Goal: Task Accomplishment & Management: Use online tool/utility

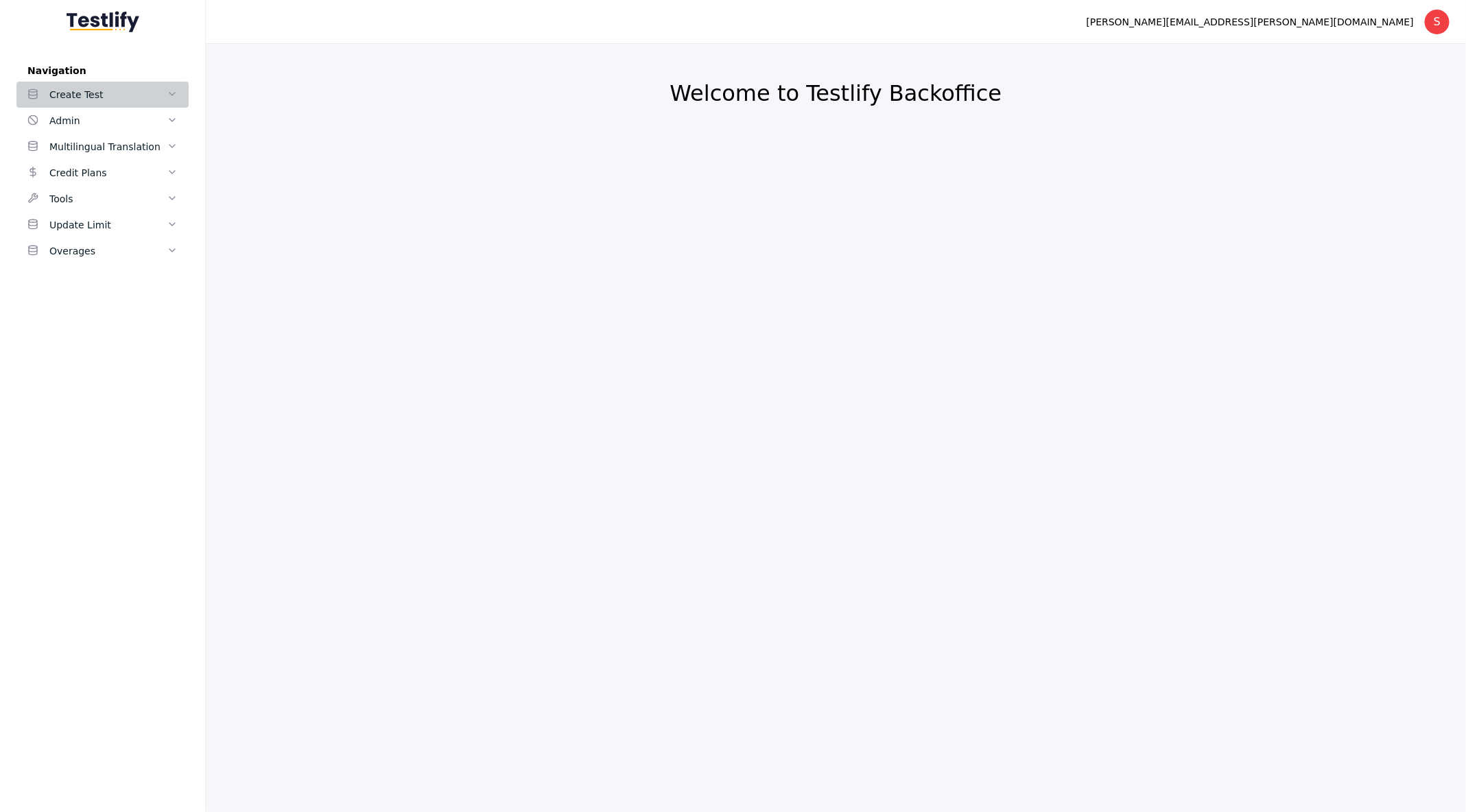
click at [157, 92] on div "Create Test" at bounding box center [109, 94] width 117 height 17
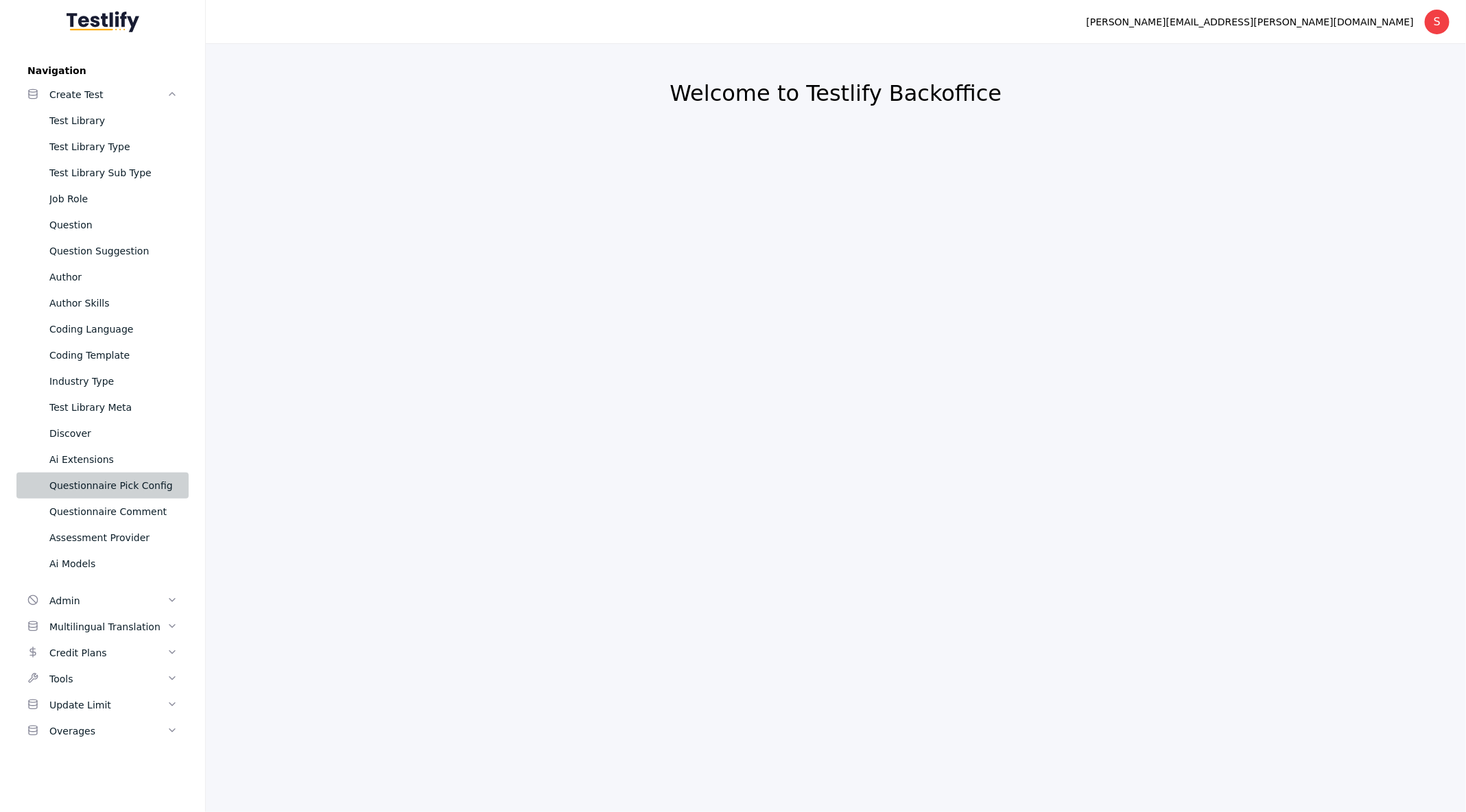
click at [109, 483] on div "Questionnaire Pick Config" at bounding box center [114, 486] width 128 height 17
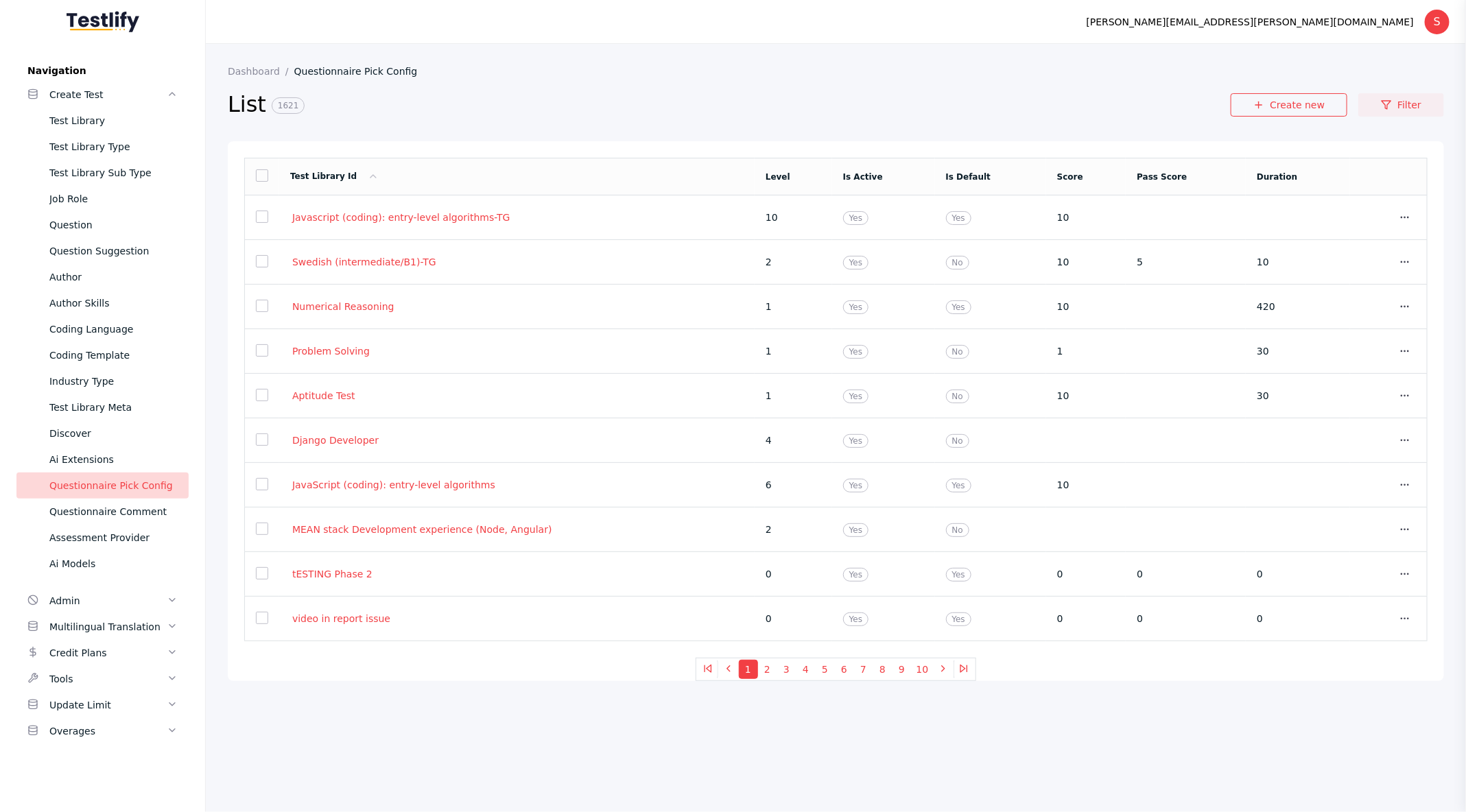
click at [1413, 98] on link "Filter" at bounding box center [1401, 105] width 85 height 23
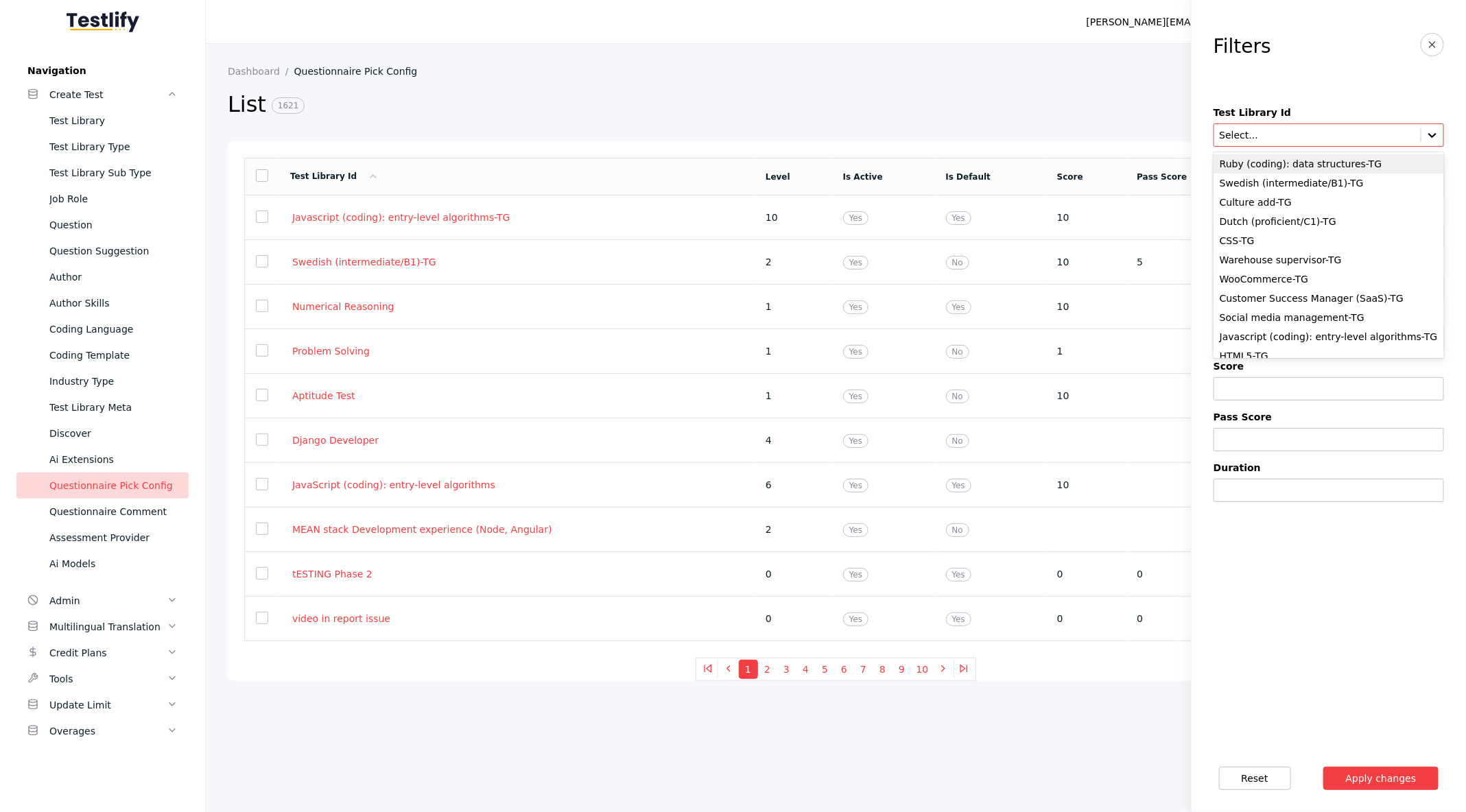
click at [1241, 144] on div "Select..." at bounding box center [1329, 135] width 230 height 23
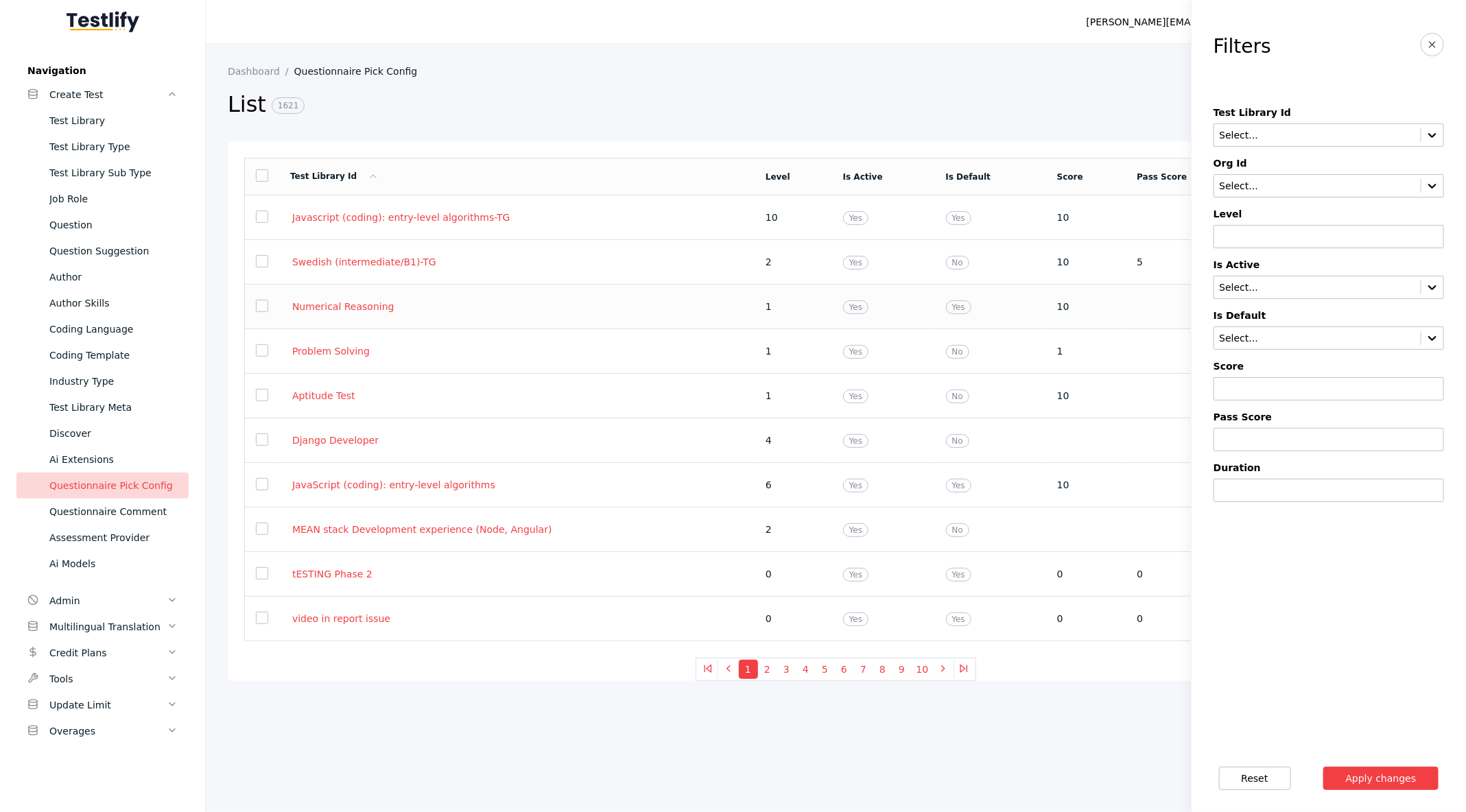
click at [444, 310] on section "Numerical Reasoning" at bounding box center [517, 307] width 454 height 12
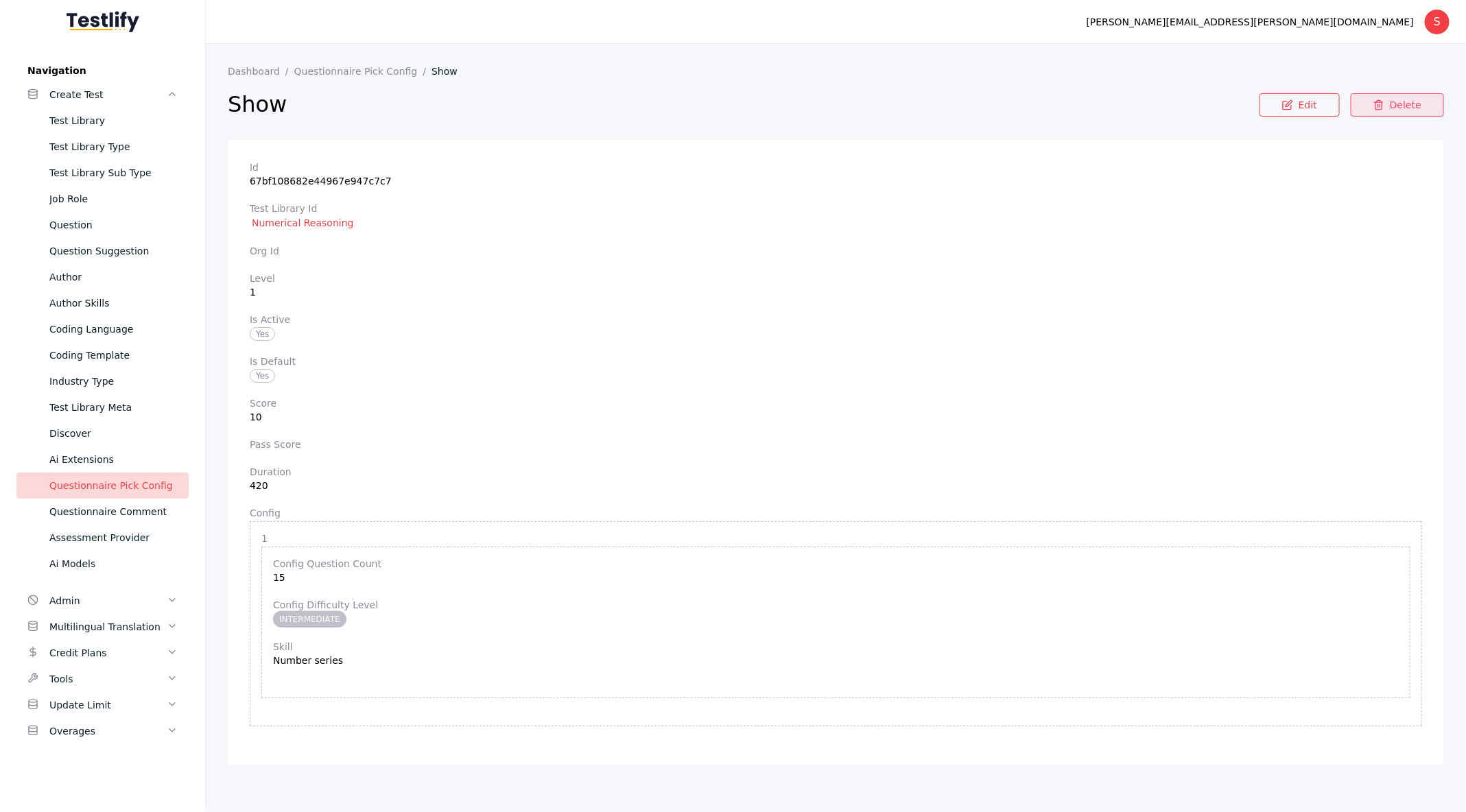
click at [1370, 107] on link "Delete" at bounding box center [1398, 105] width 93 height 23
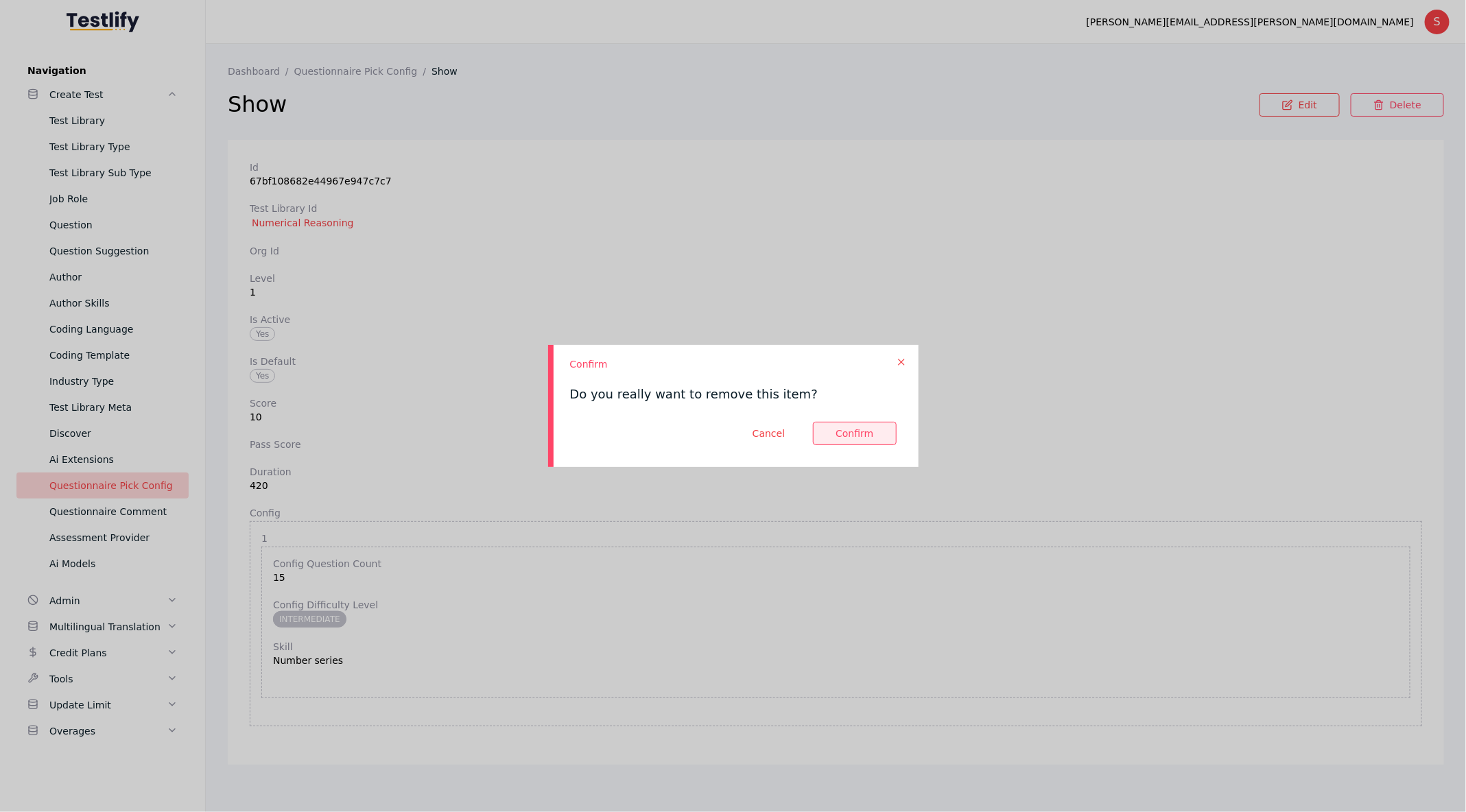
drag, startPoint x: 846, startPoint y: 434, endPoint x: 848, endPoint y: 386, distance: 48.0
click at [848, 386] on section "Confirm Do you really want to remove this item?" at bounding box center [733, 406] width 371 height 122
click at [906, 359] on icon at bounding box center [901, 362] width 11 height 11
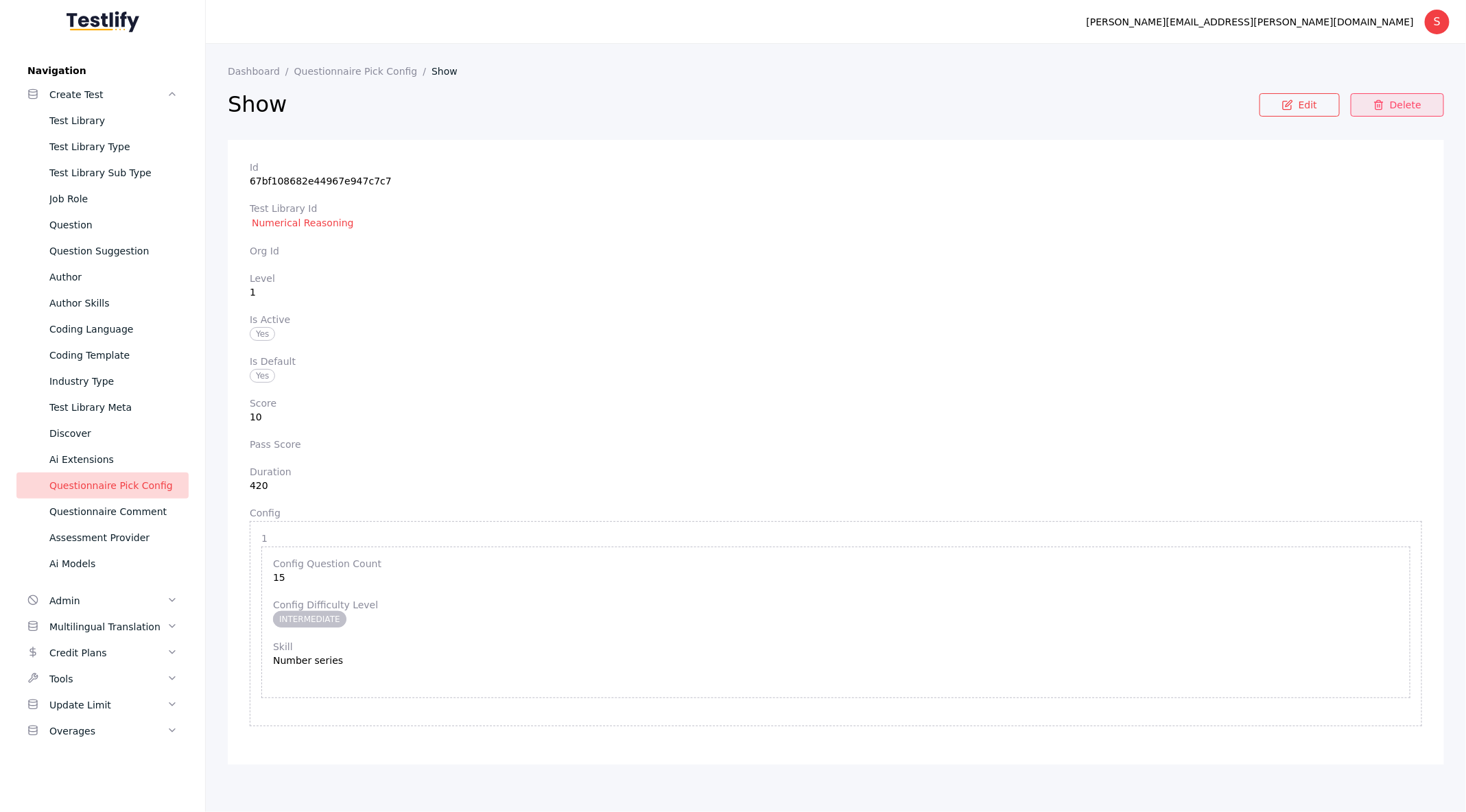
click at [1396, 103] on link "Delete" at bounding box center [1398, 105] width 93 height 23
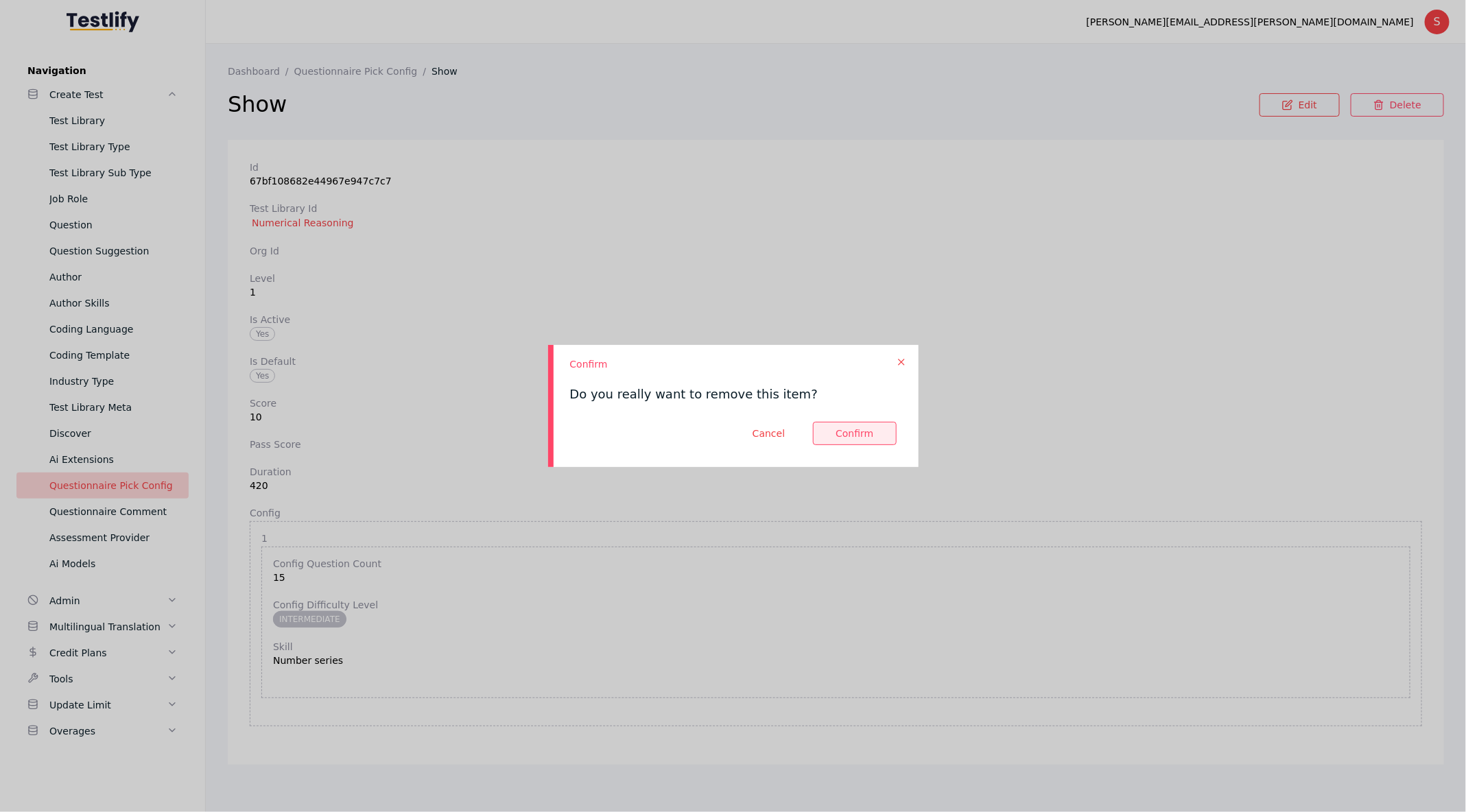
click at [865, 422] on button at bounding box center [854, 433] width 83 height 23
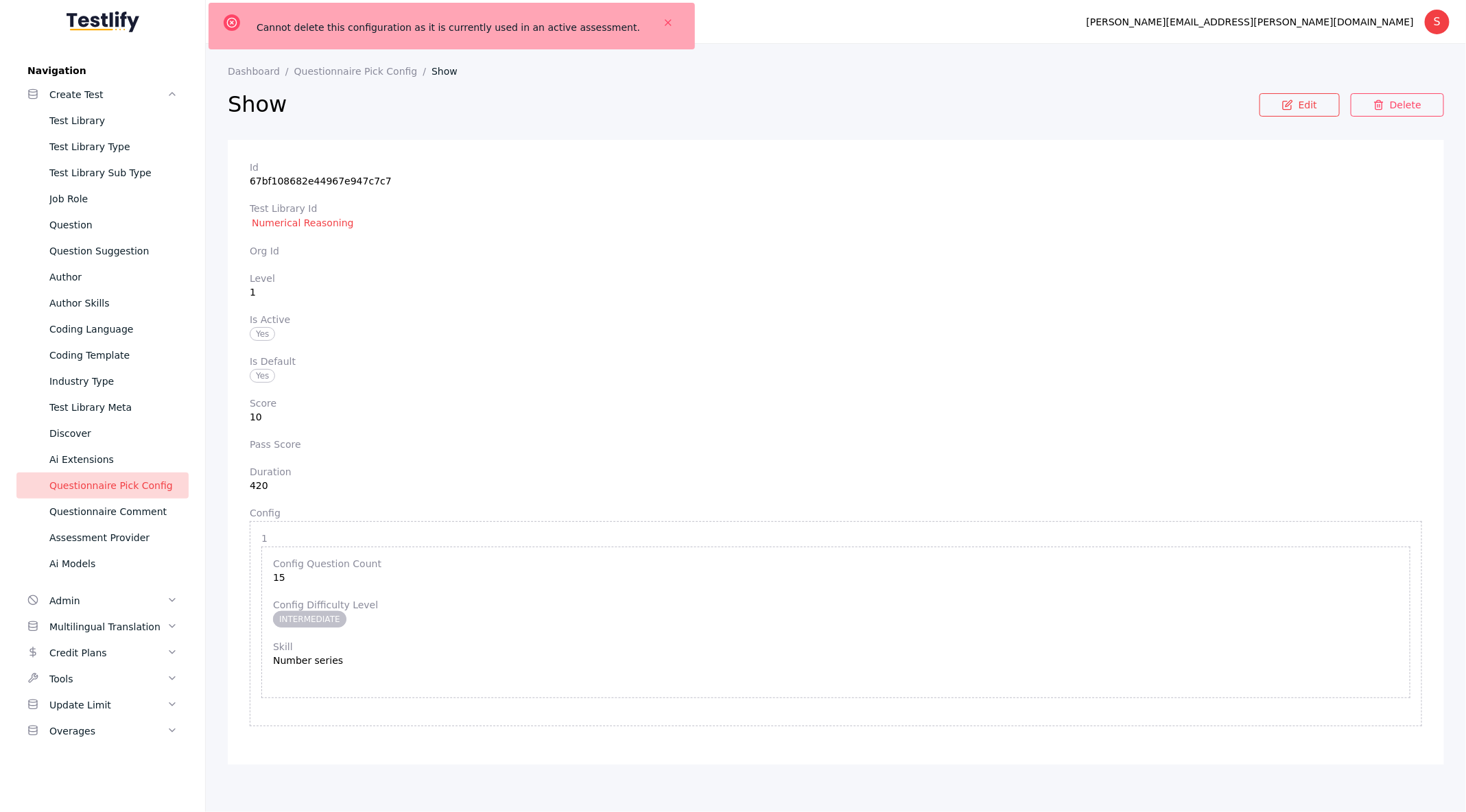
click at [372, 20] on div "Cannot delete this configuration as it is currently used in an active assessmen…" at bounding box center [447, 23] width 383 height 7
drag, startPoint x: 372, startPoint y: 20, endPoint x: 583, endPoint y: 20, distance: 211.0
click at [581, 20] on div "Cannot delete this configuration as it is currently used in an active assessmen…" at bounding box center [447, 23] width 383 height 7
click at [718, 70] on section "Dashboard Questionnaire Pick Config Show" at bounding box center [836, 71] width 1217 height 11
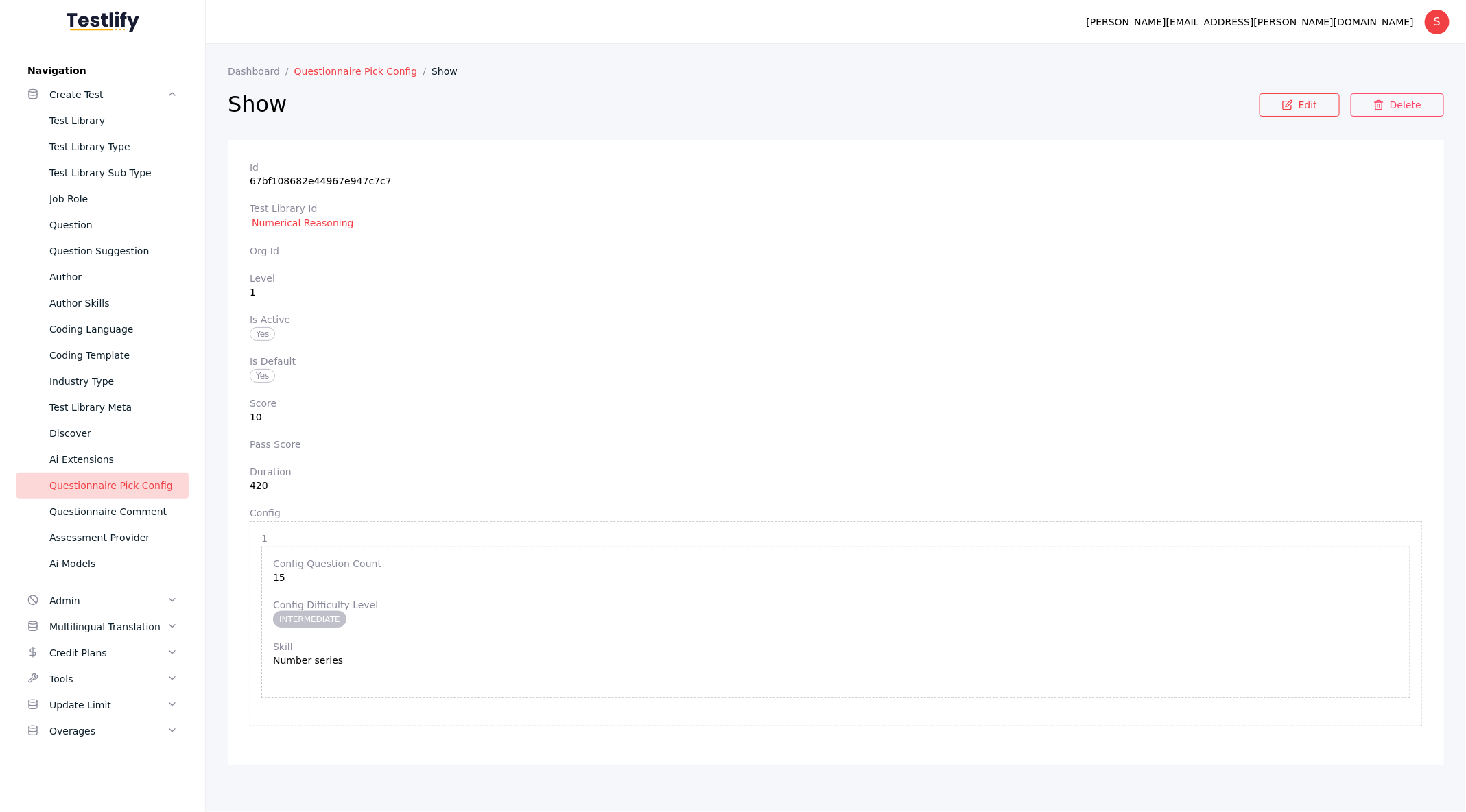
click at [304, 71] on link "Questionnaire Pick Config" at bounding box center [363, 71] width 137 height 11
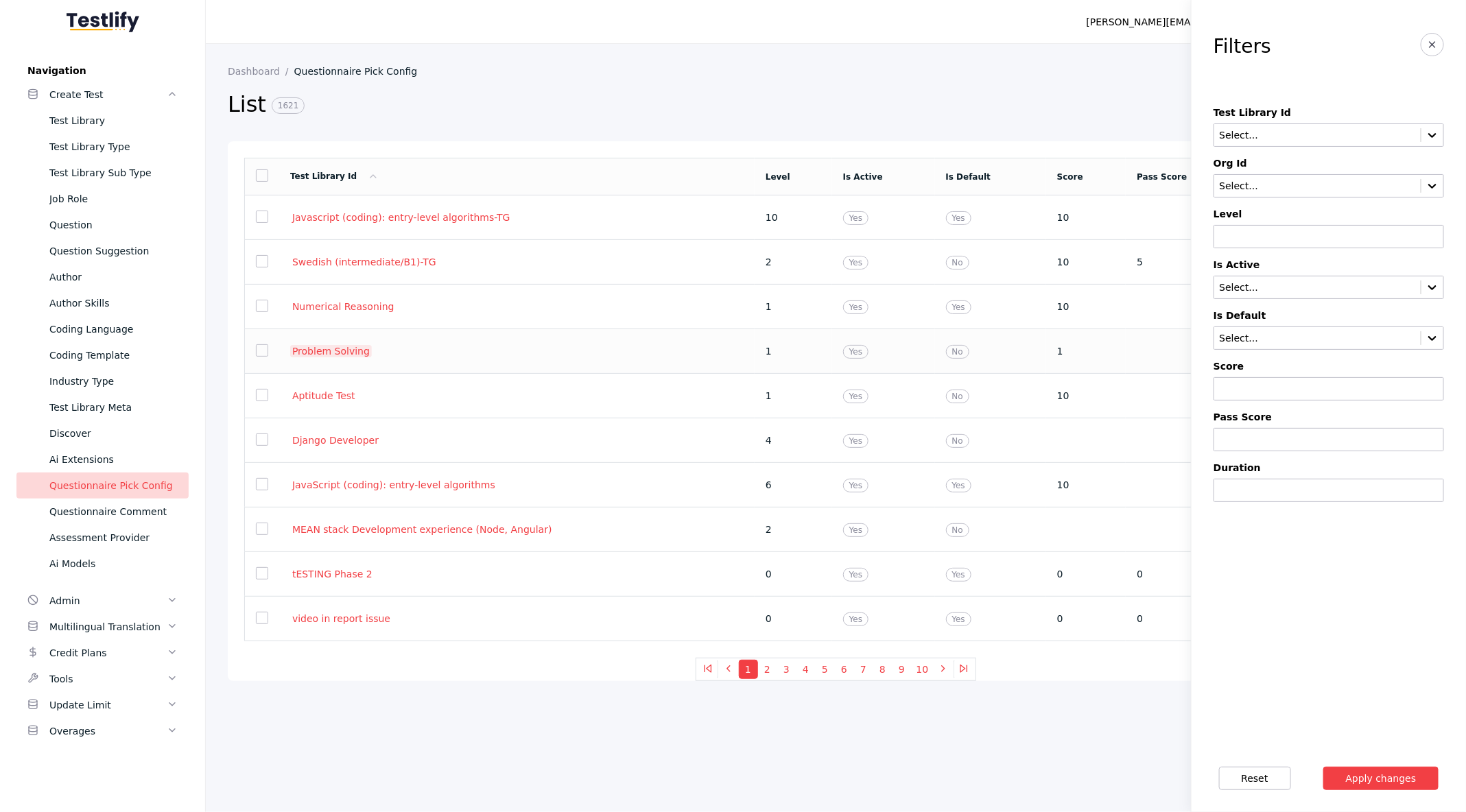
click at [334, 347] on link "Problem Solving" at bounding box center [331, 351] width 82 height 12
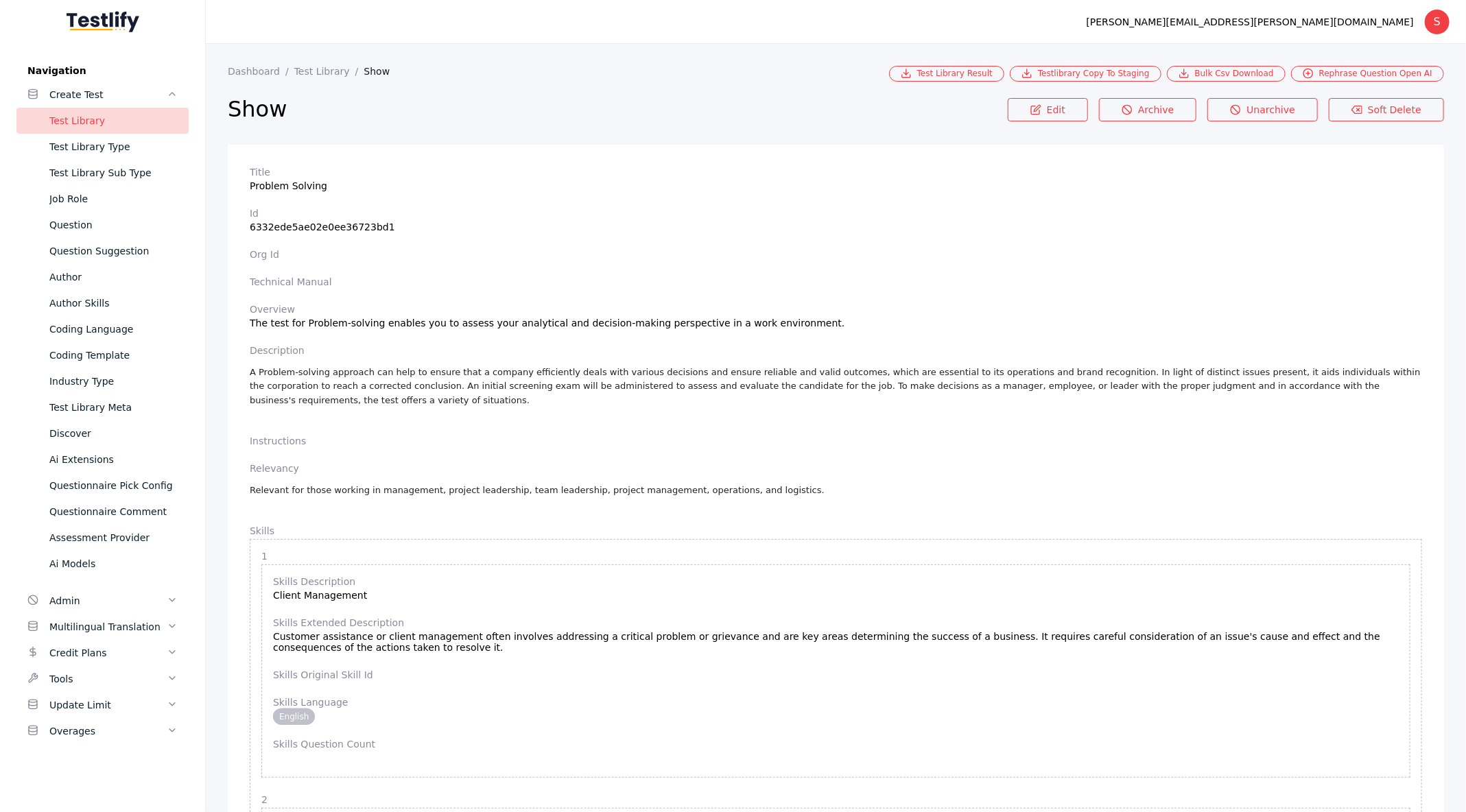
click at [278, 184] on section "Title Problem Solving" at bounding box center [836, 179] width 1172 height 25
drag, startPoint x: 278, startPoint y: 184, endPoint x: 314, endPoint y: 184, distance: 36.0
click at [314, 184] on section "Title Problem Solving" at bounding box center [836, 179] width 1172 height 25
copy section "Problem Solving"
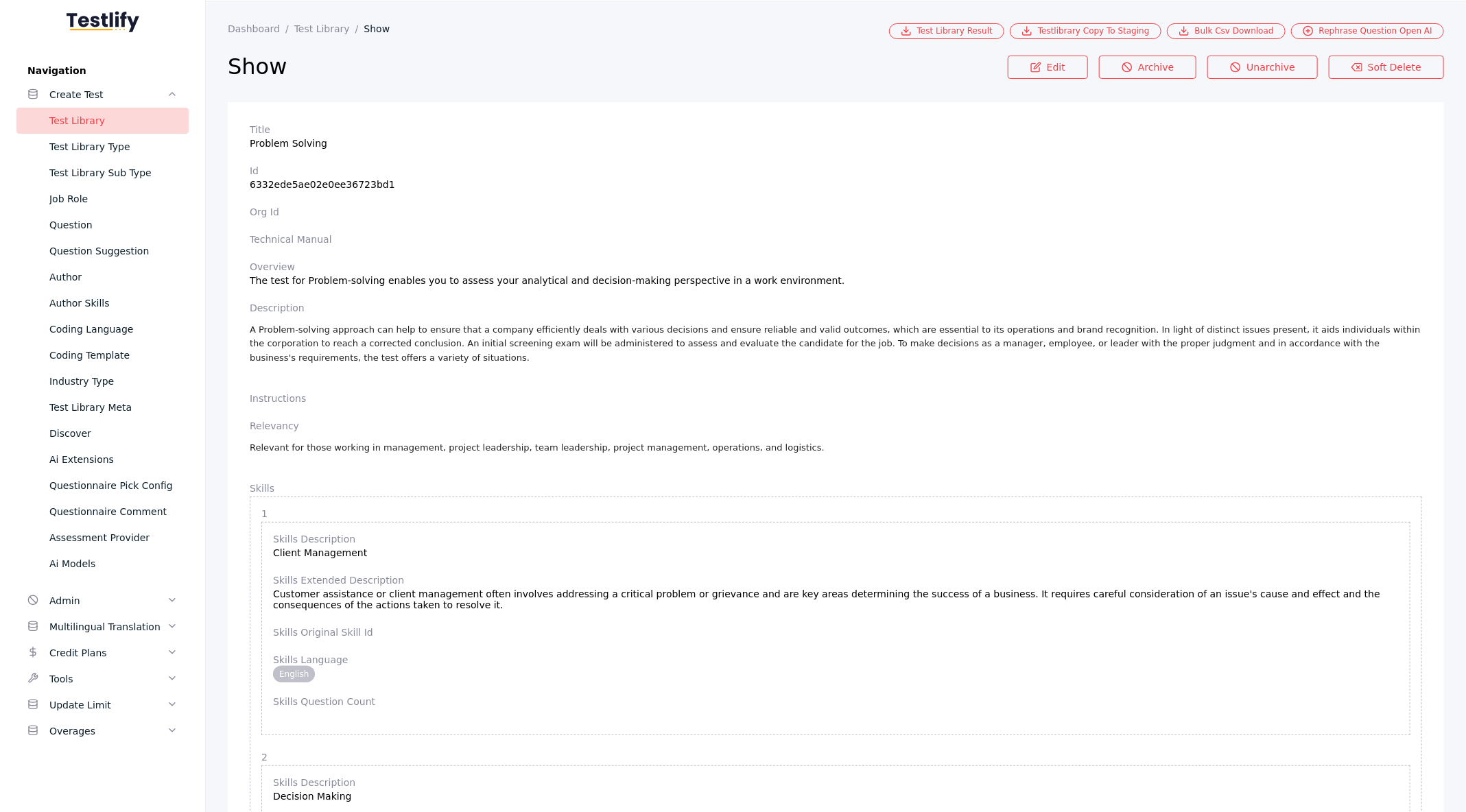
scroll to position [2147, 0]
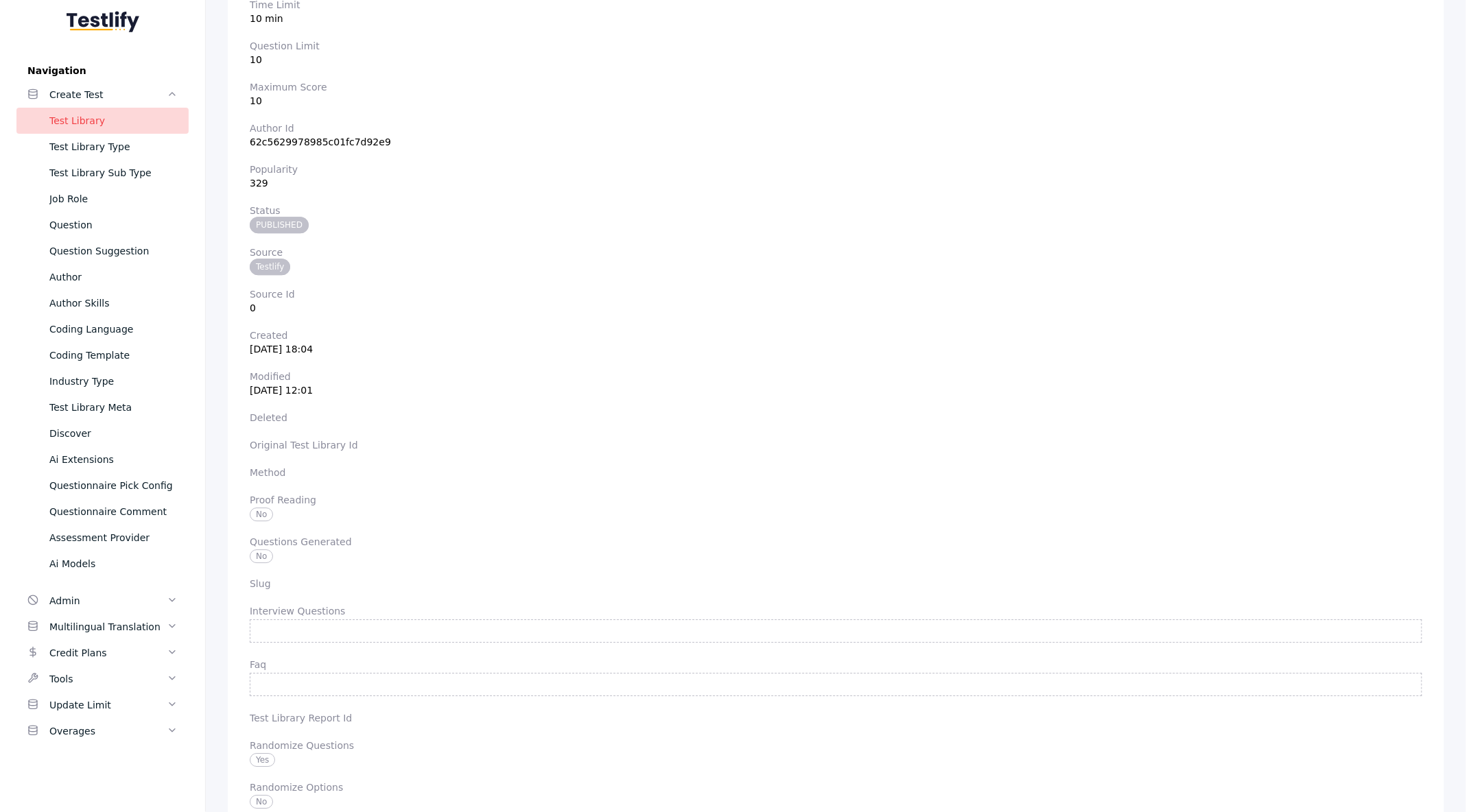
click at [778, 164] on label "Popularity" at bounding box center [836, 169] width 1172 height 11
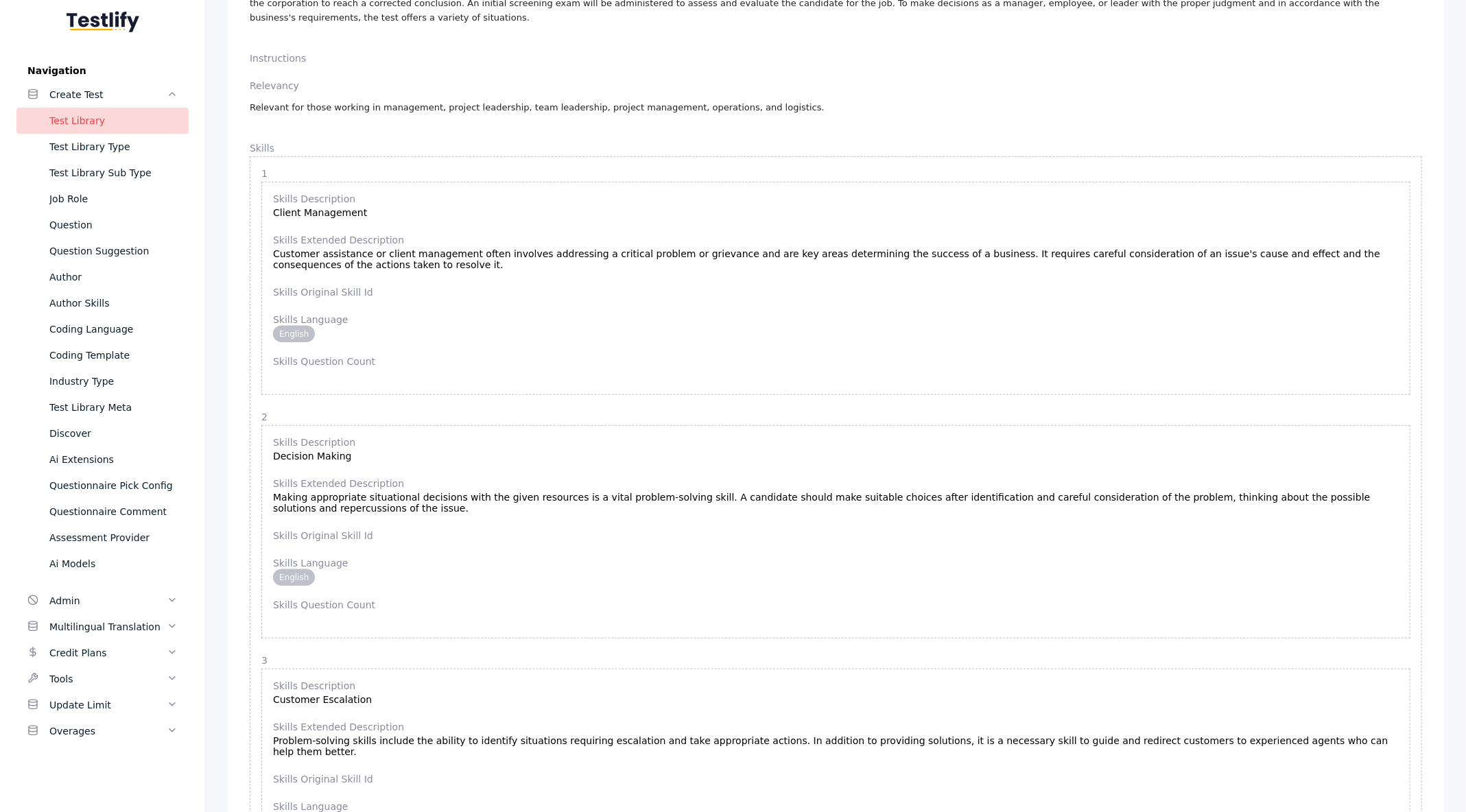
scroll to position [0, 0]
